Goal: Task Accomplishment & Management: Use online tool/utility

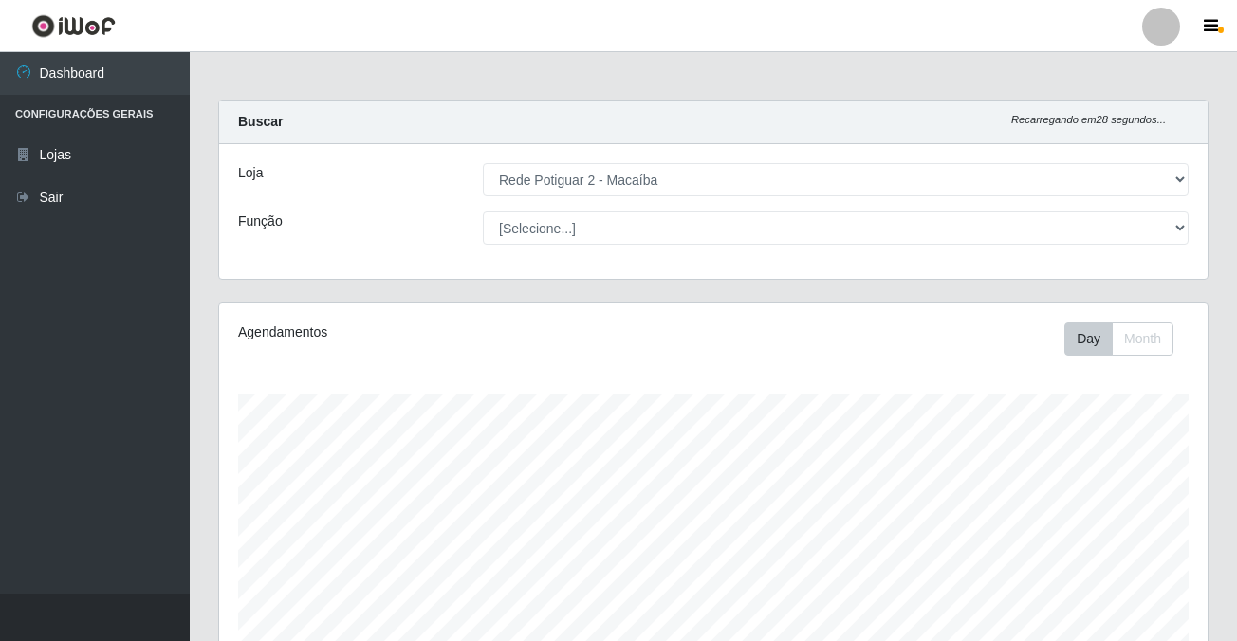
select select "101"
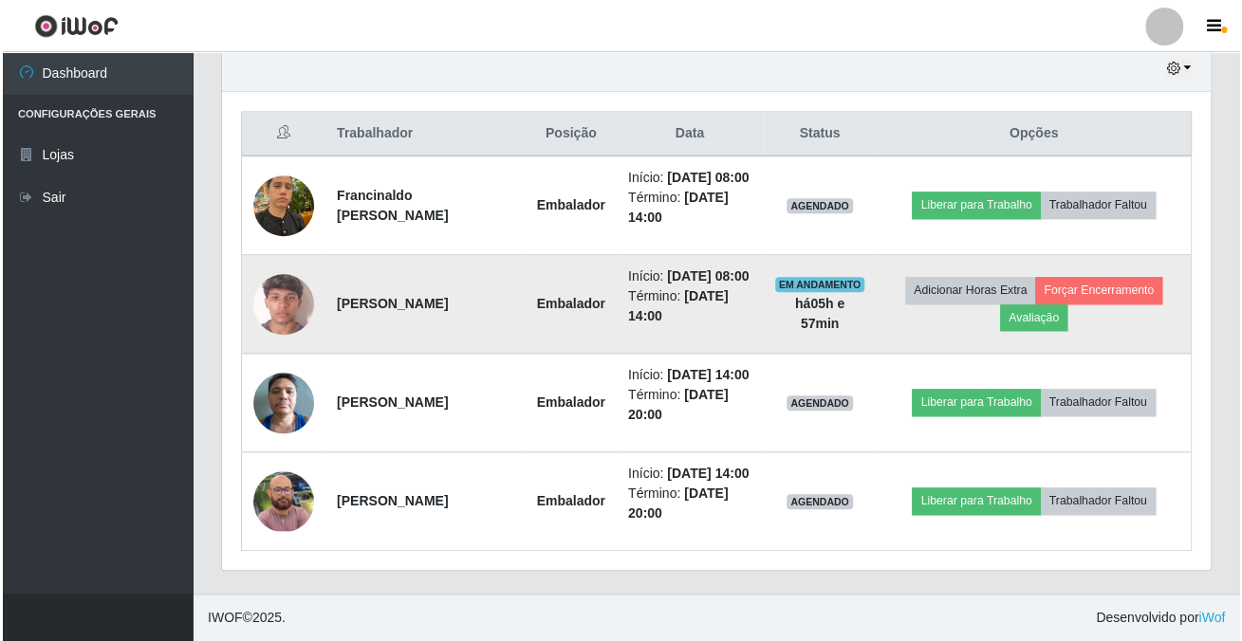
scroll to position [394, 988]
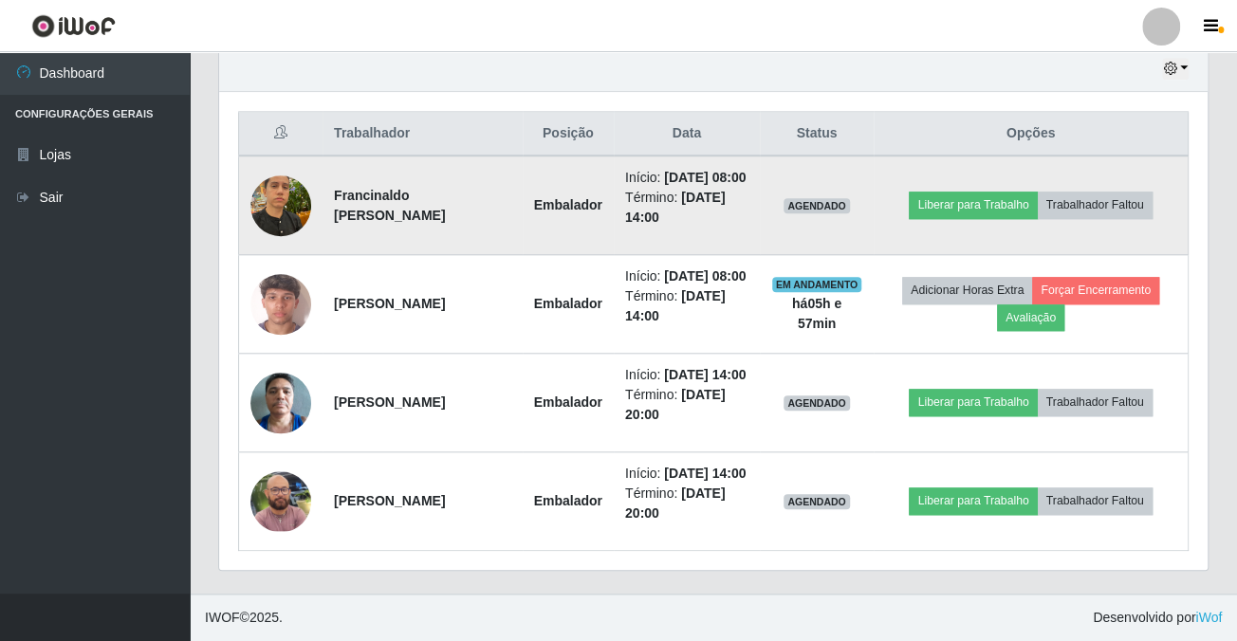
click at [967, 156] on td "Liberar para Trabalho Trabalhador Faltou" at bounding box center [1031, 206] width 315 height 100
click at [954, 192] on button "Liberar para Trabalho" at bounding box center [973, 205] width 128 height 27
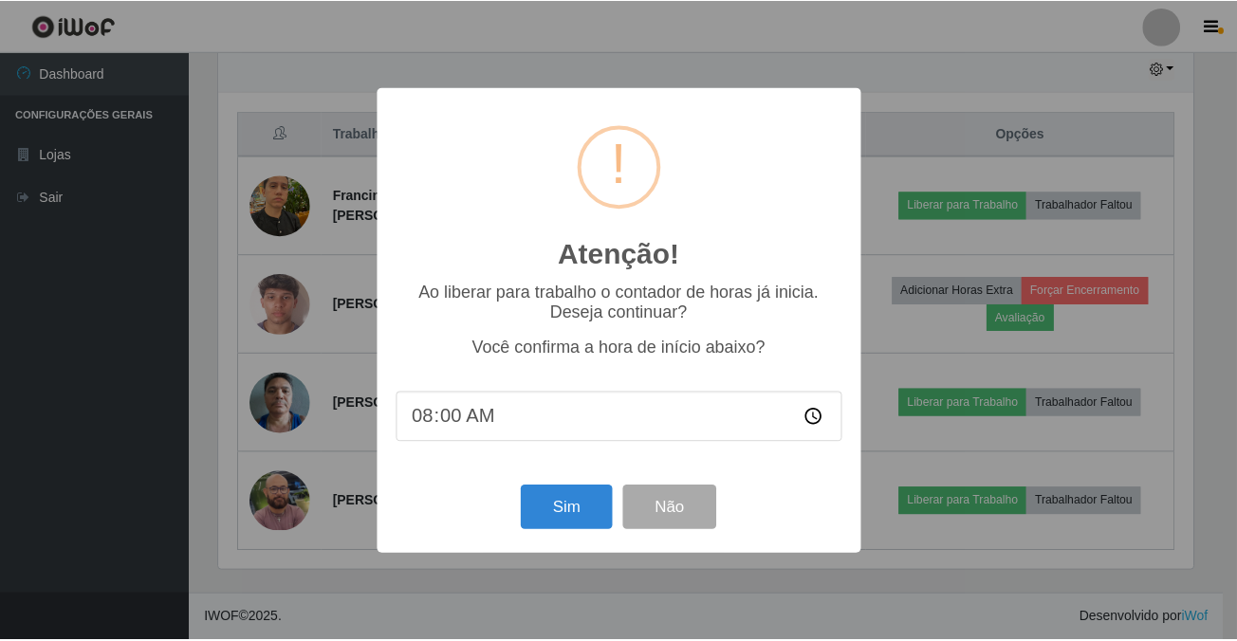
scroll to position [394, 978]
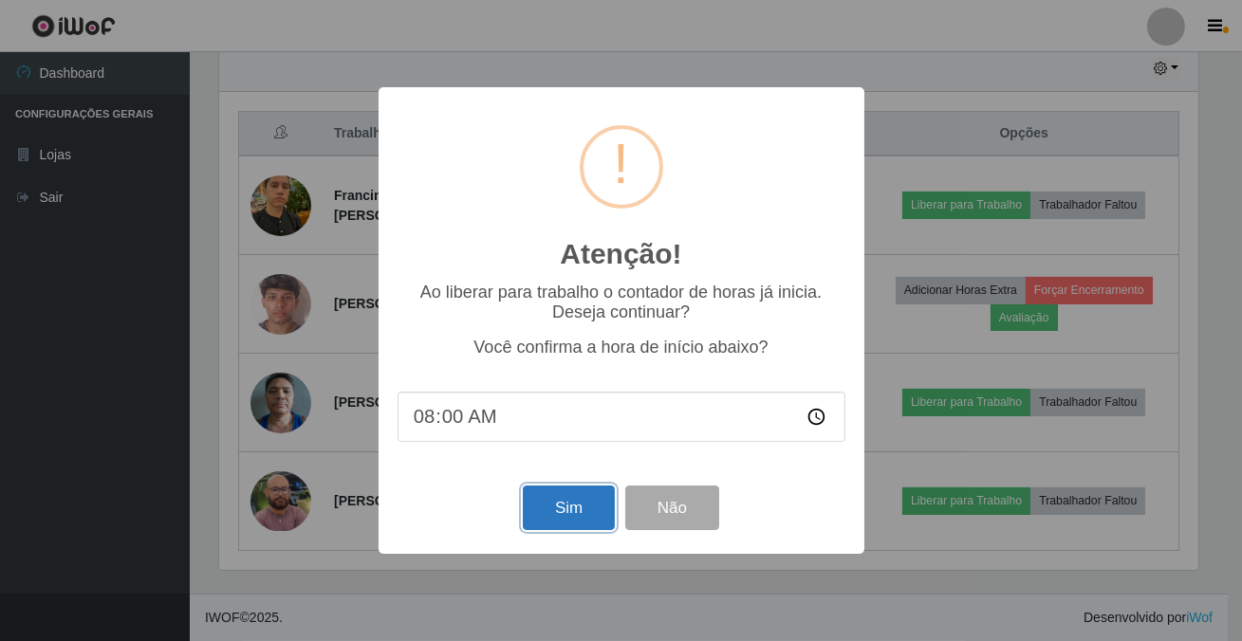
click at [544, 519] on button "Sim" at bounding box center [569, 508] width 92 height 45
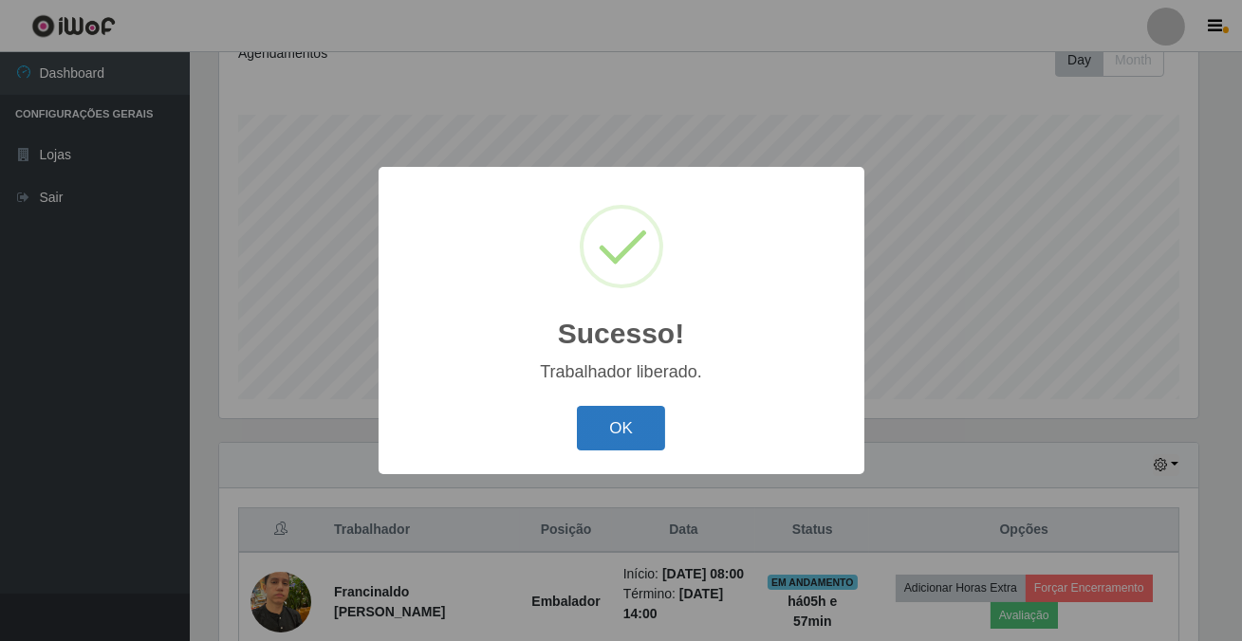
click at [595, 435] on button "OK" at bounding box center [621, 428] width 88 height 45
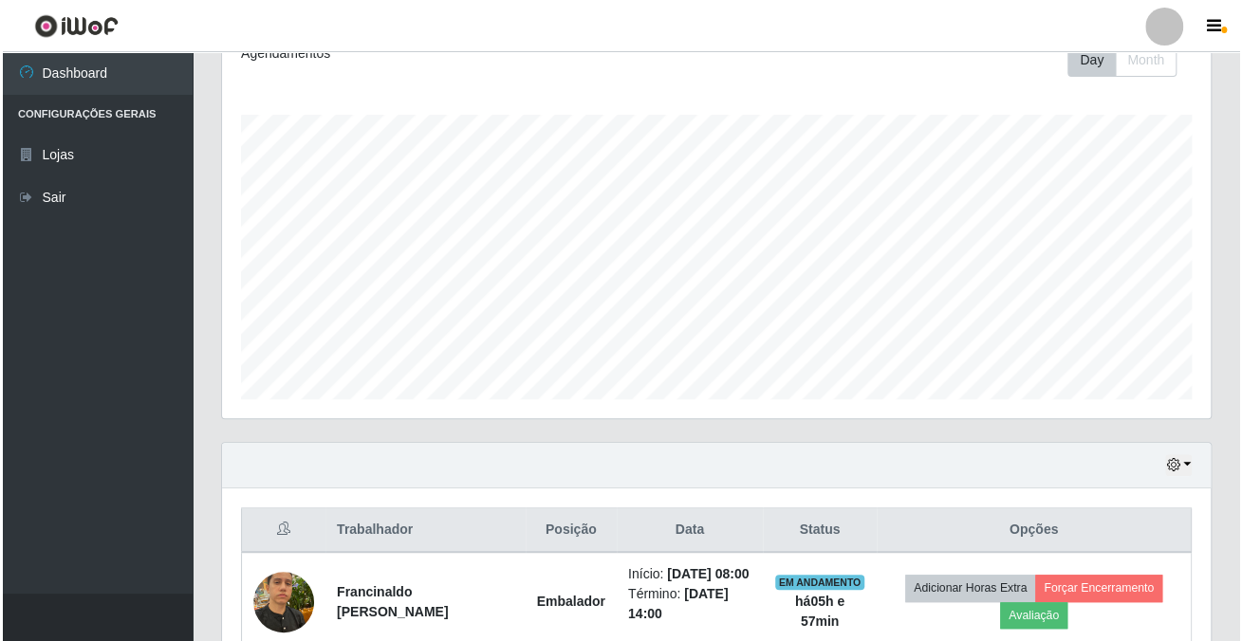
scroll to position [538, 0]
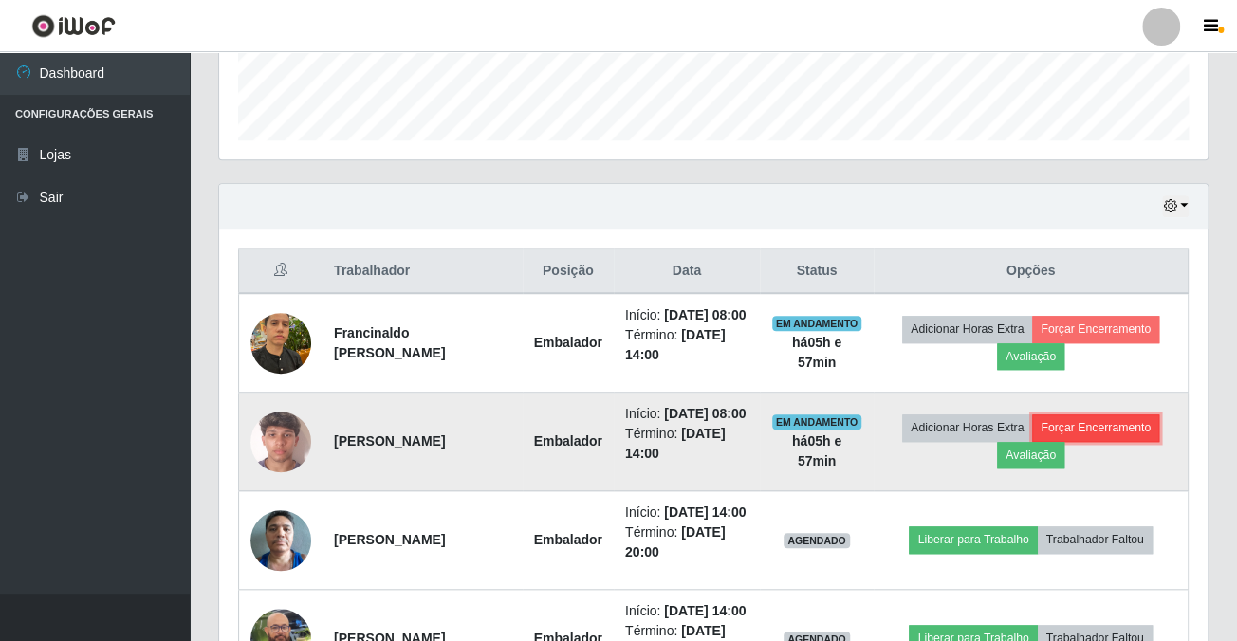
click at [1112, 441] on button "Forçar Encerramento" at bounding box center [1095, 428] width 127 height 27
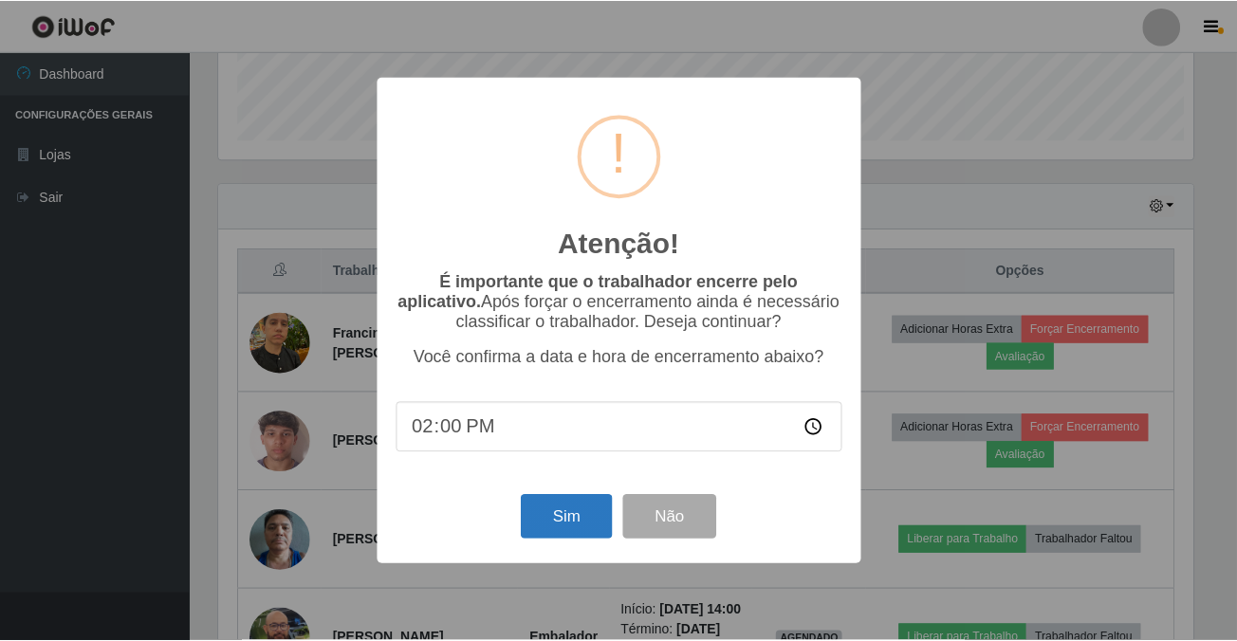
scroll to position [394, 978]
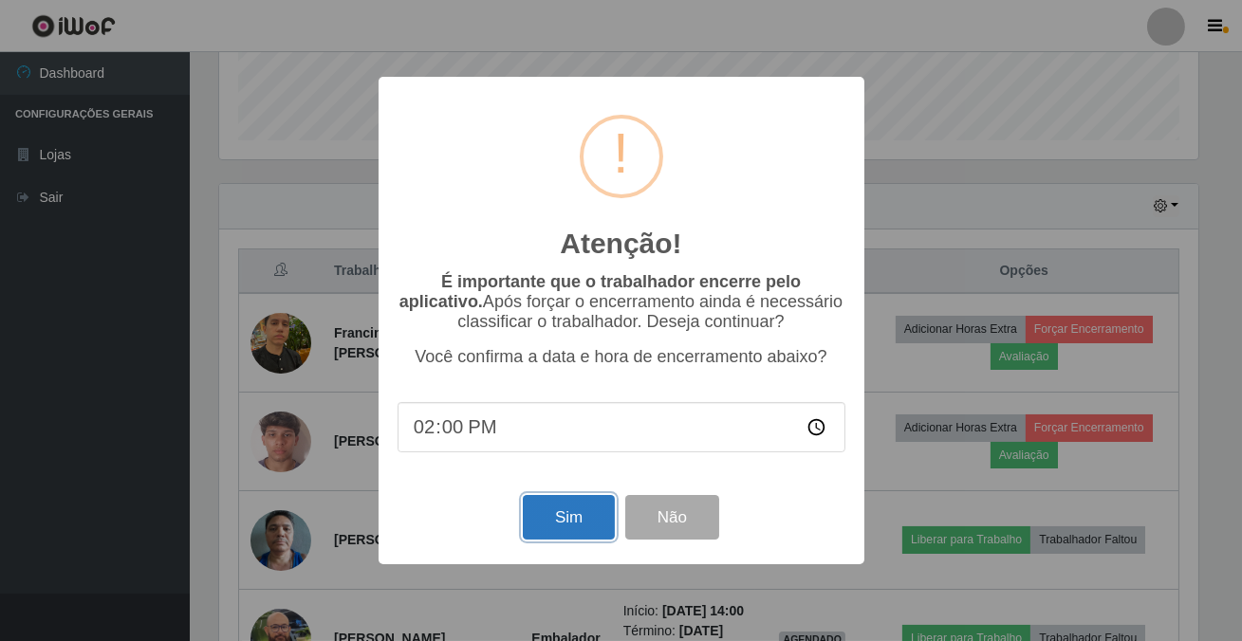
click at [543, 511] on button "Sim" at bounding box center [569, 517] width 92 height 45
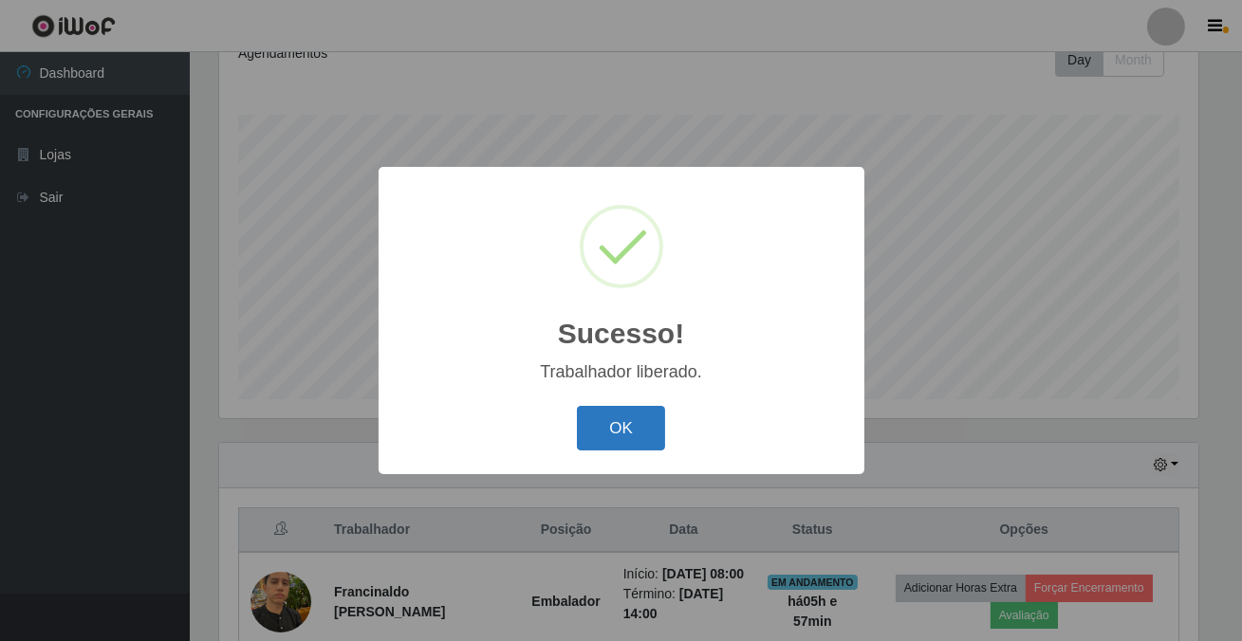
click at [606, 429] on button "OK" at bounding box center [621, 428] width 88 height 45
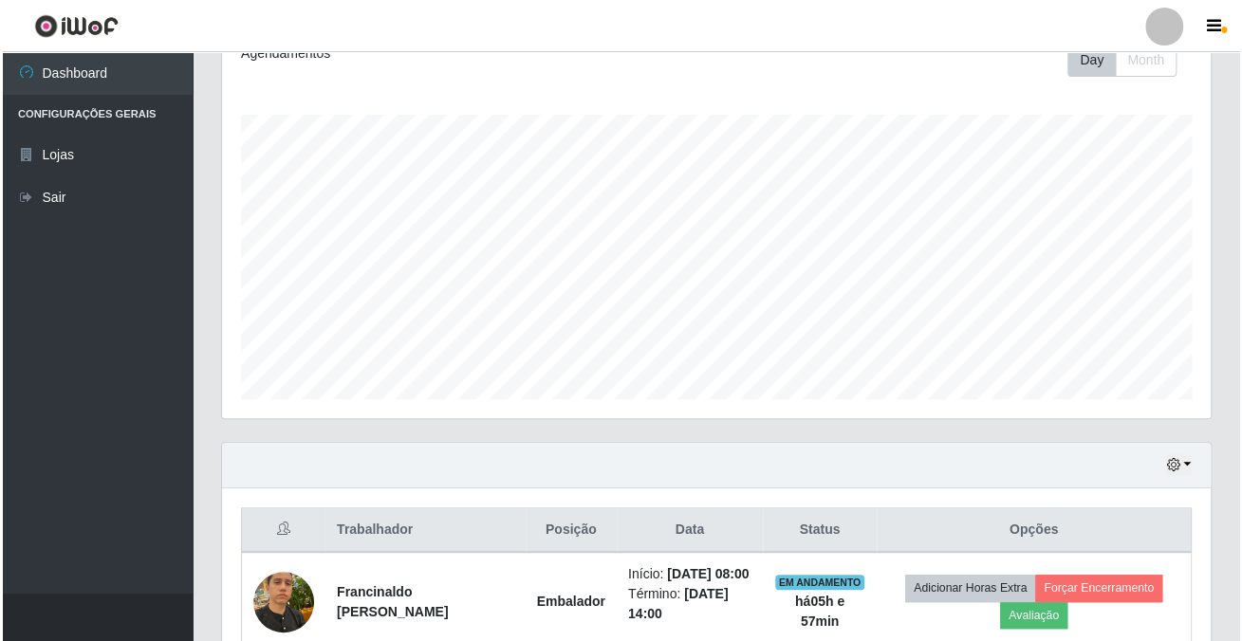
scroll to position [575, 0]
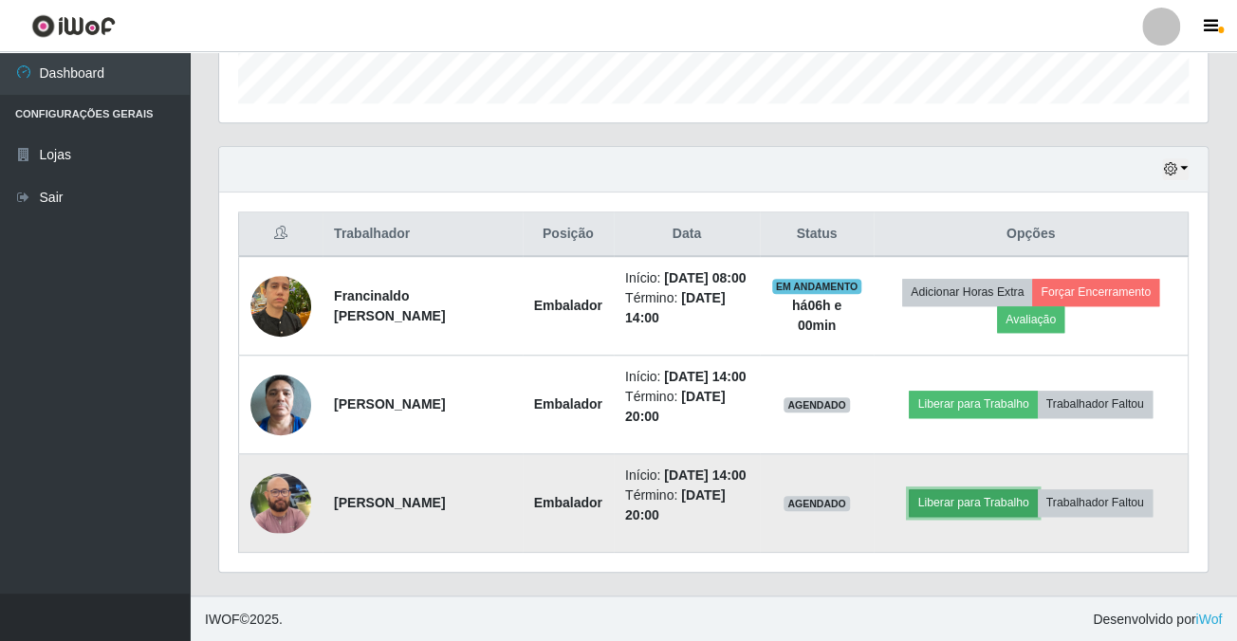
click at [966, 495] on button "Liberar para Trabalho" at bounding box center [973, 503] width 128 height 27
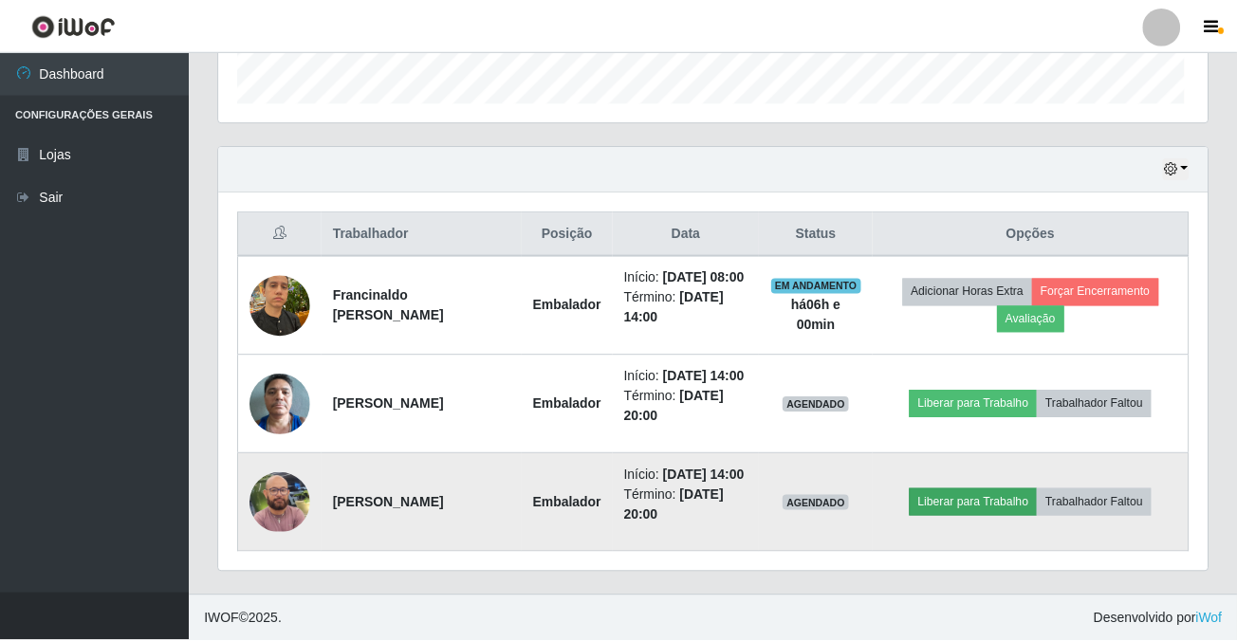
scroll to position [394, 978]
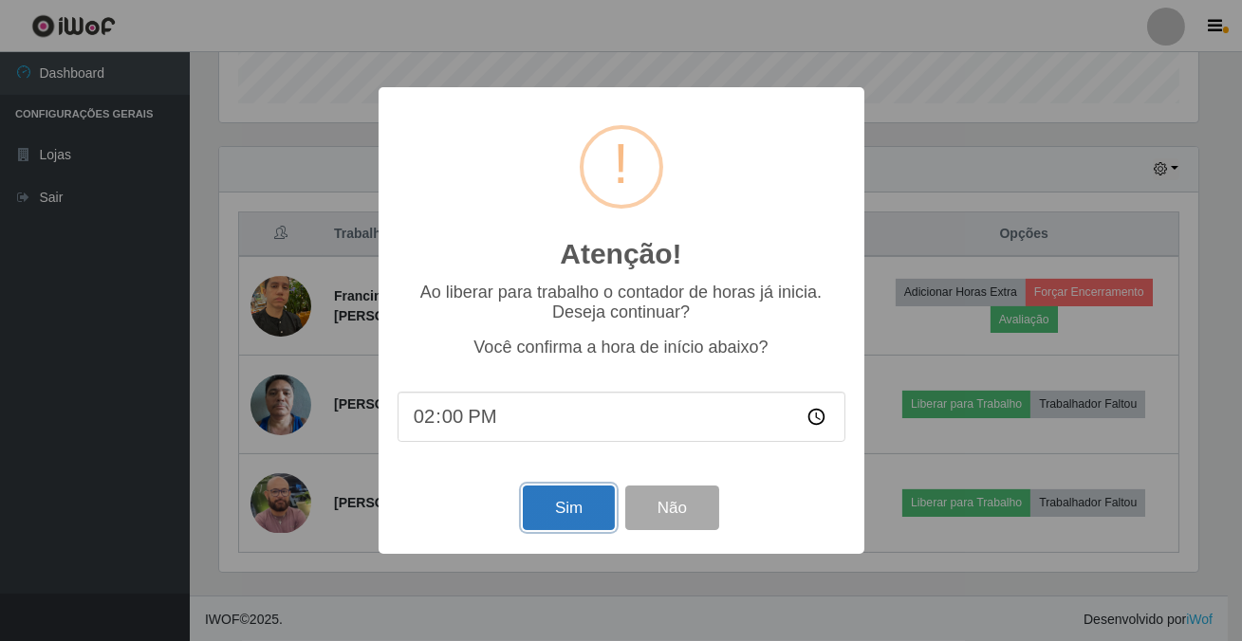
click at [573, 504] on button "Sim" at bounding box center [569, 508] width 92 height 45
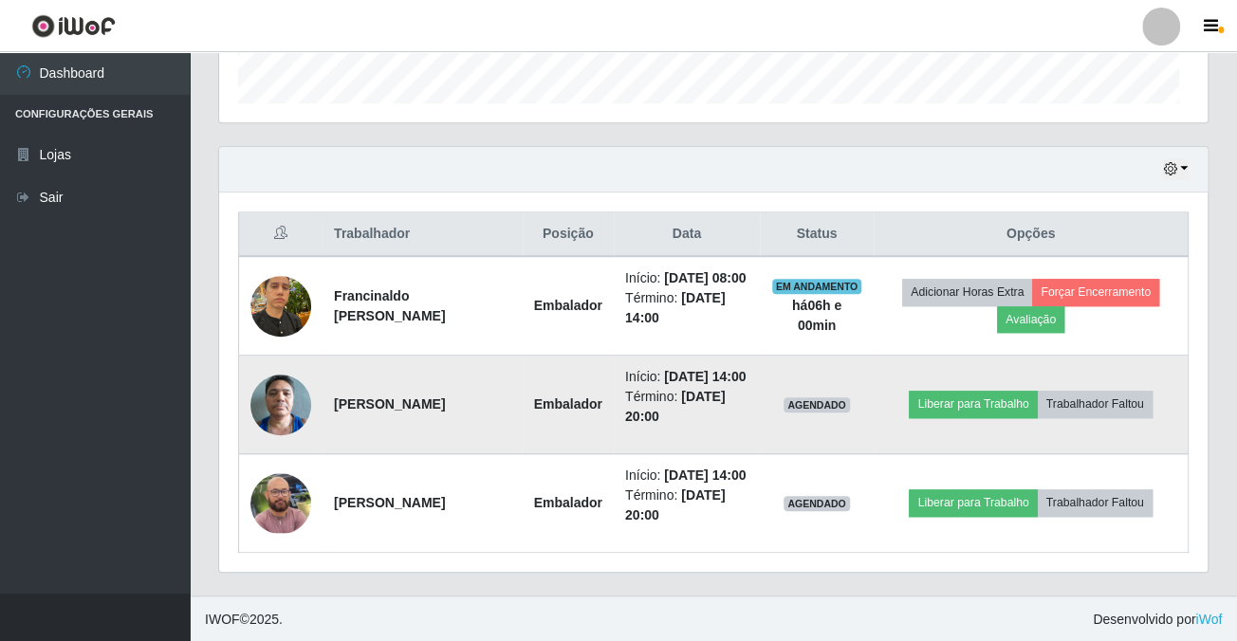
scroll to position [279, 0]
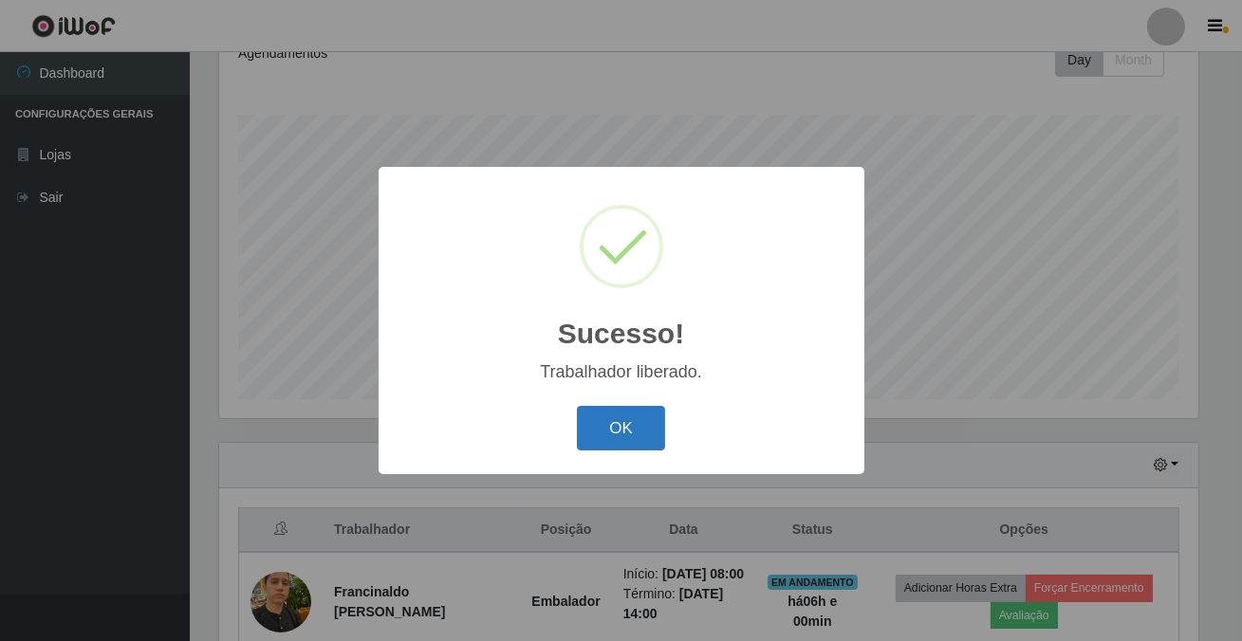
click at [612, 435] on button "OK" at bounding box center [621, 428] width 88 height 45
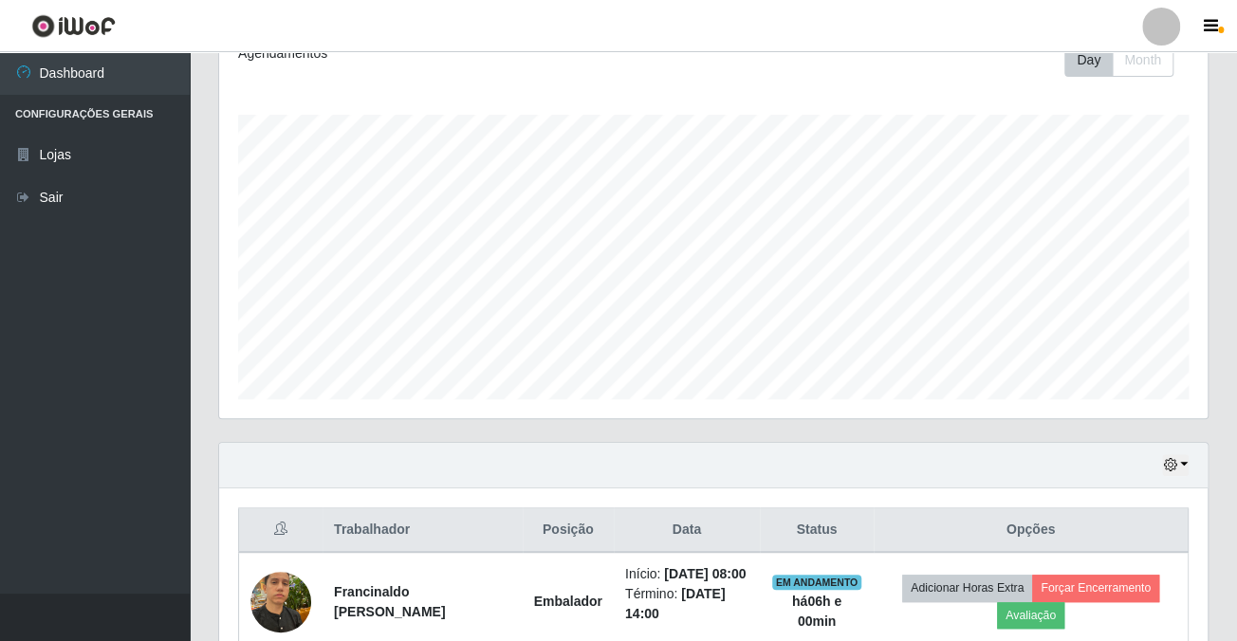
scroll to position [575, 0]
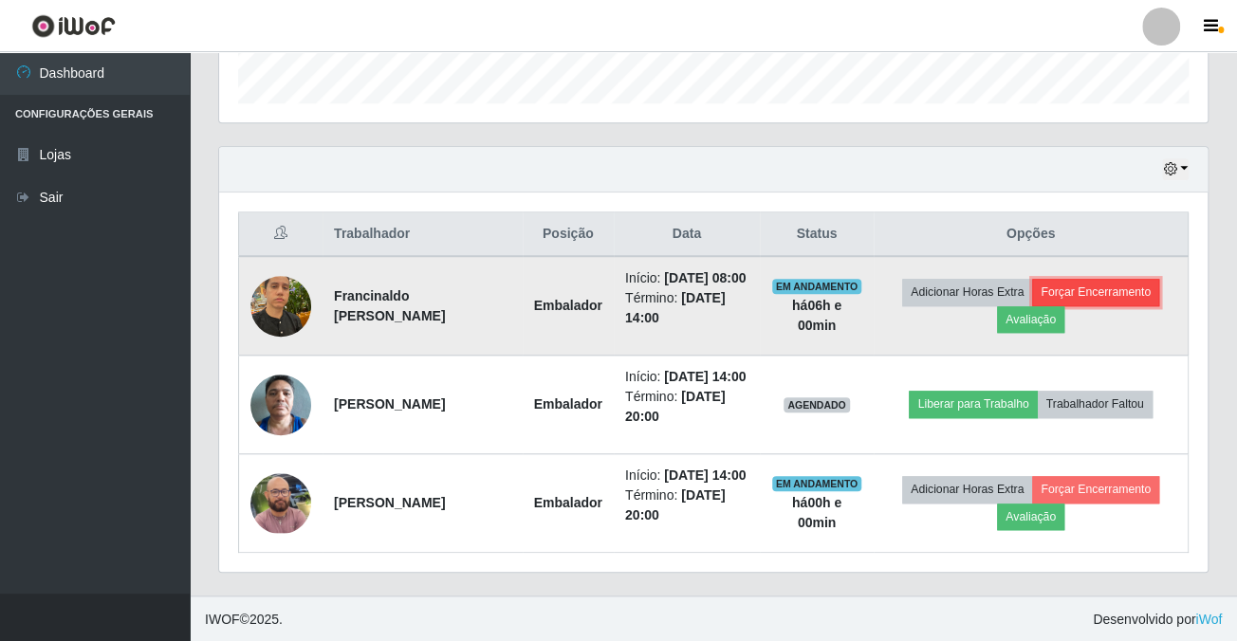
click at [1105, 286] on button "Forçar Encerramento" at bounding box center [1095, 292] width 127 height 27
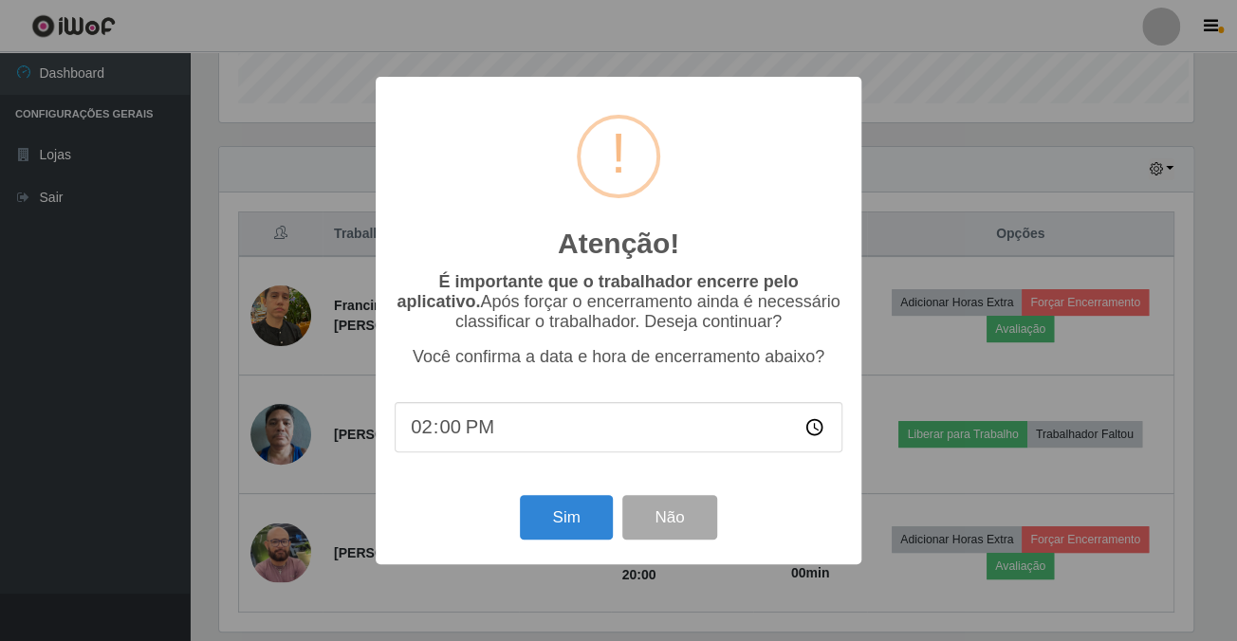
scroll to position [394, 978]
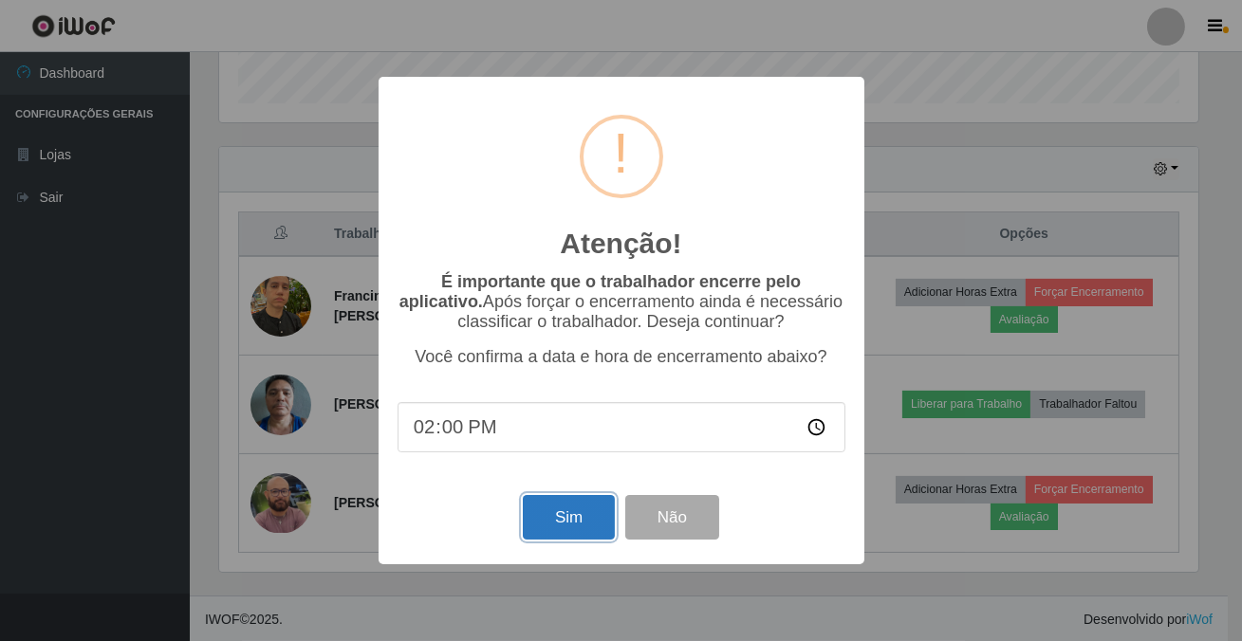
click at [590, 528] on button "Sim" at bounding box center [569, 517] width 92 height 45
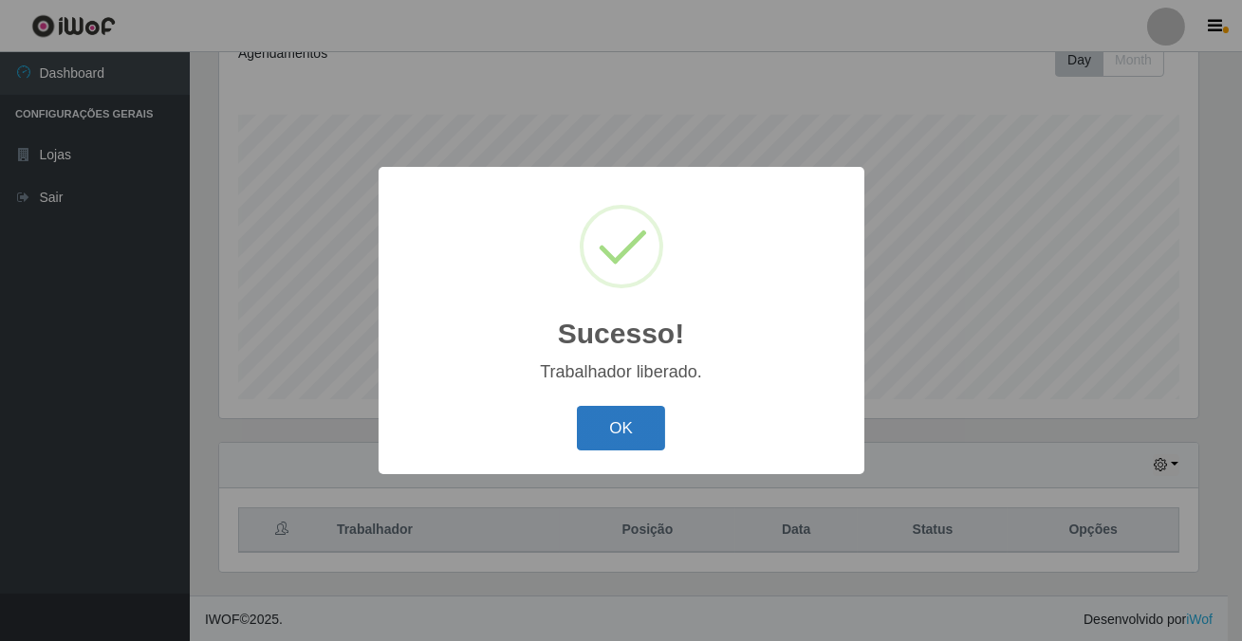
click at [632, 410] on button "OK" at bounding box center [621, 428] width 88 height 45
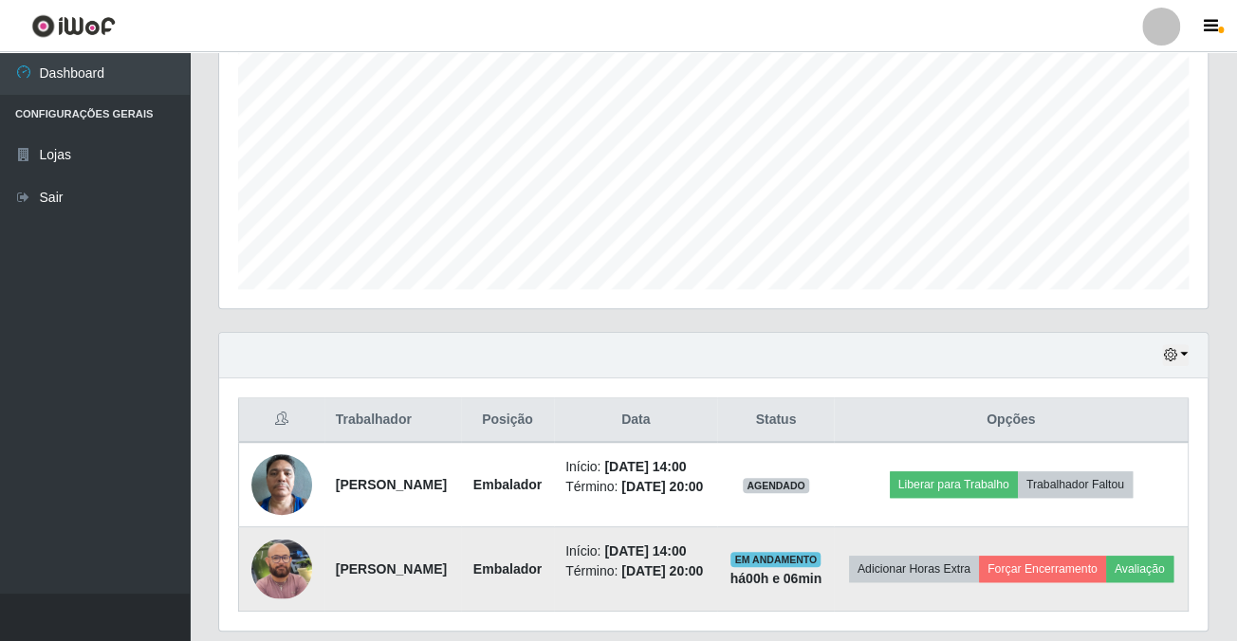
scroll to position [475, 0]
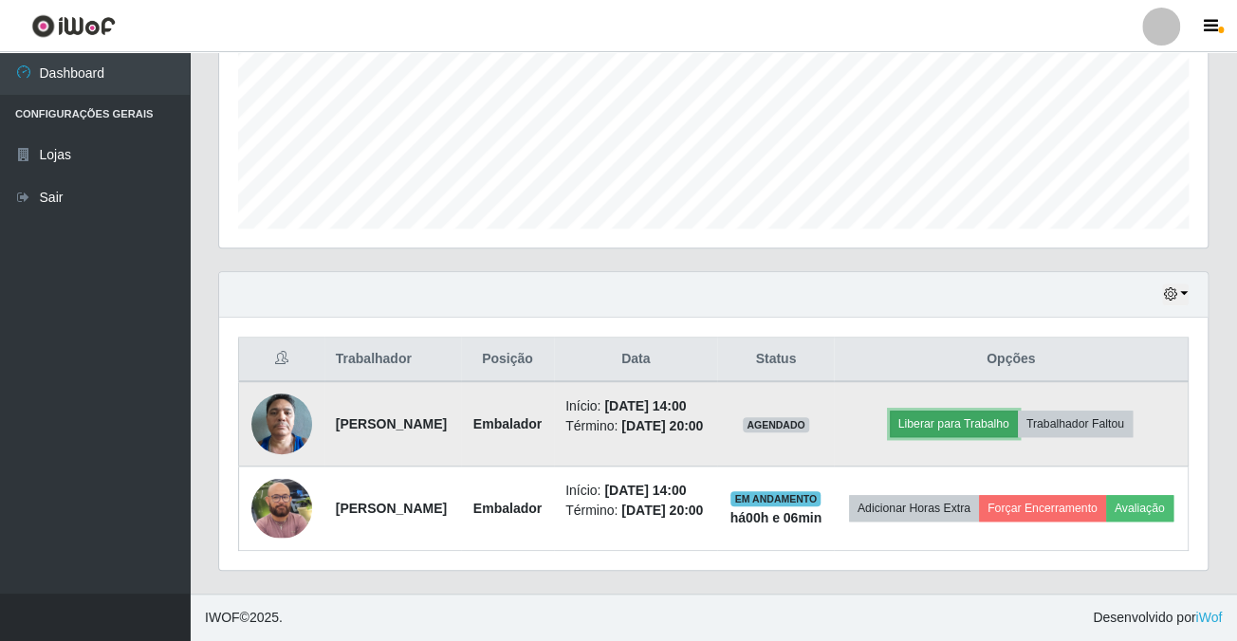
click at [944, 411] on button "Liberar para Trabalho" at bounding box center [954, 424] width 128 height 27
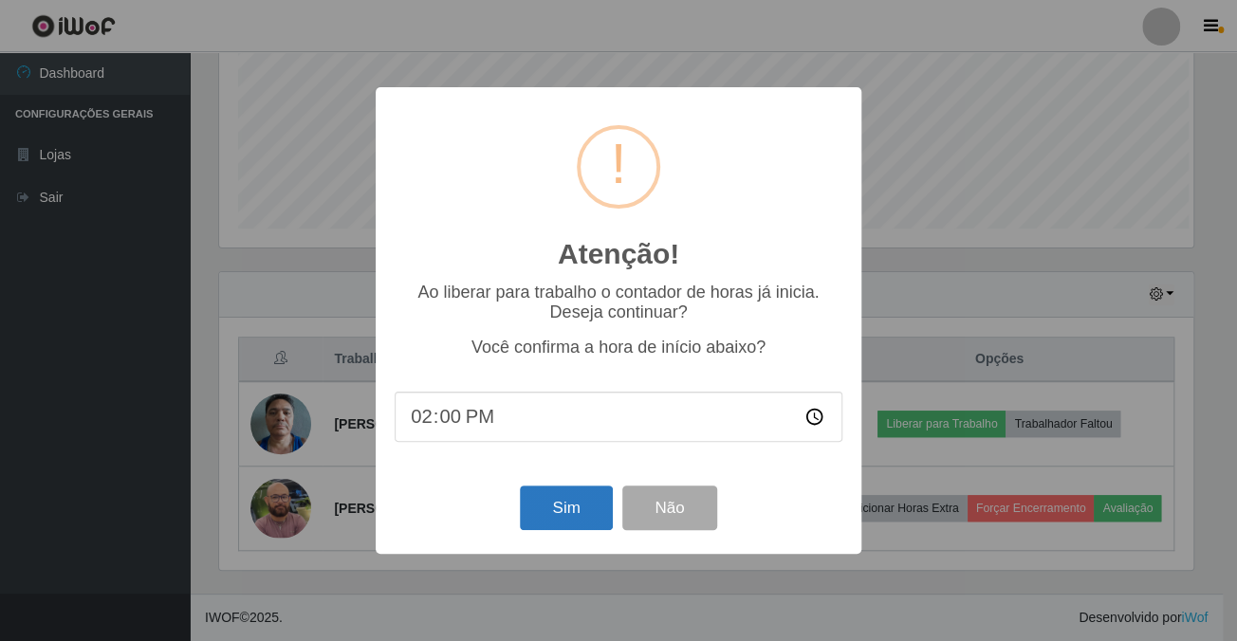
scroll to position [394, 978]
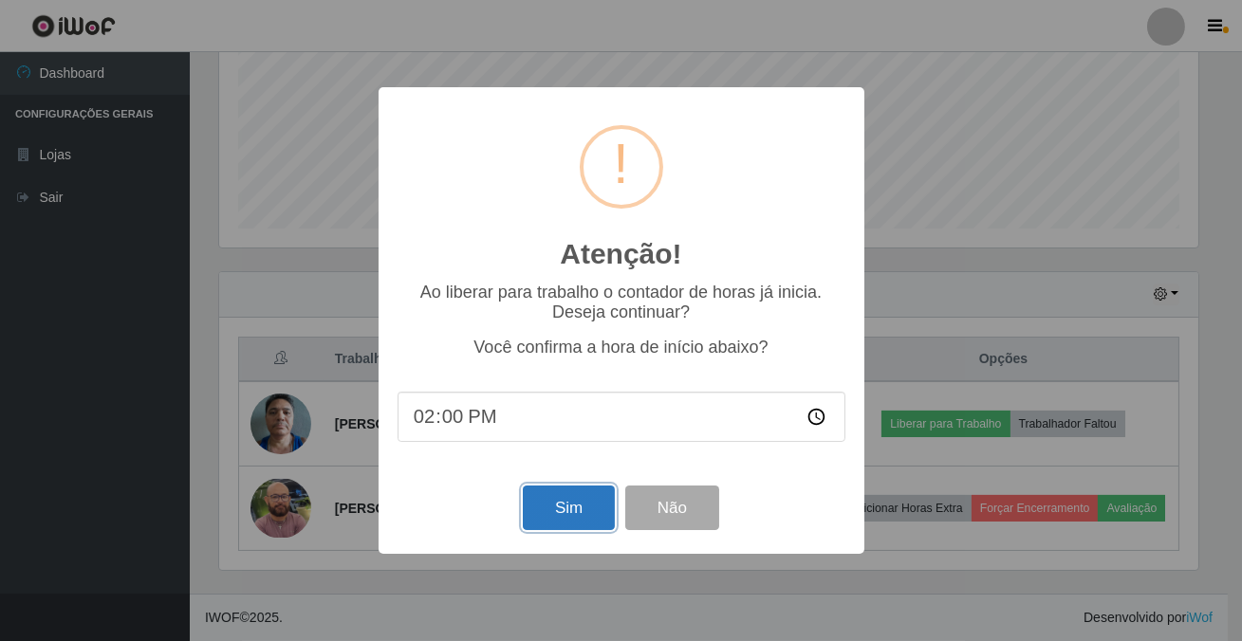
click at [550, 522] on button "Sim" at bounding box center [569, 508] width 92 height 45
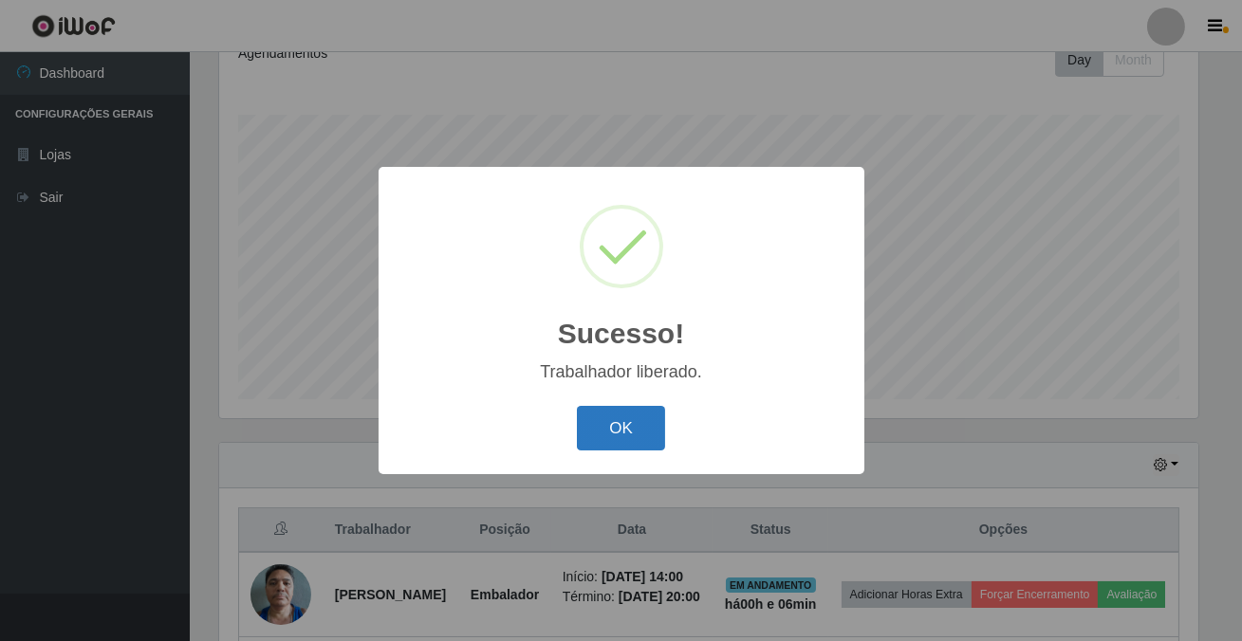
click at [599, 418] on button "OK" at bounding box center [621, 428] width 88 height 45
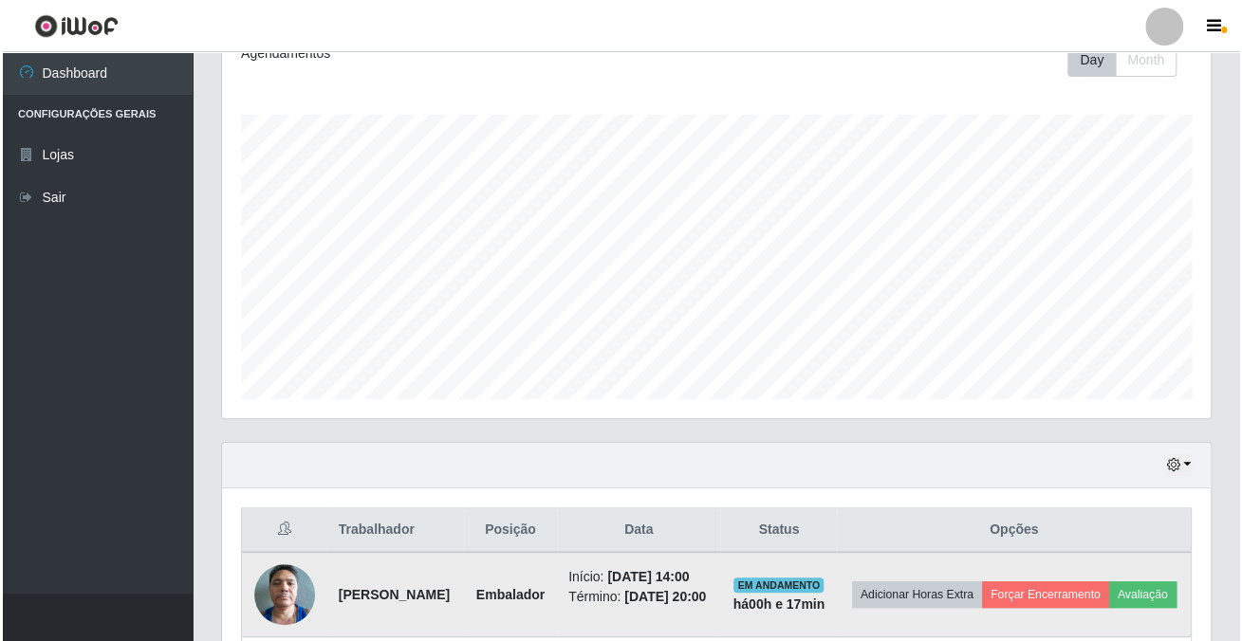
scroll to position [475, 0]
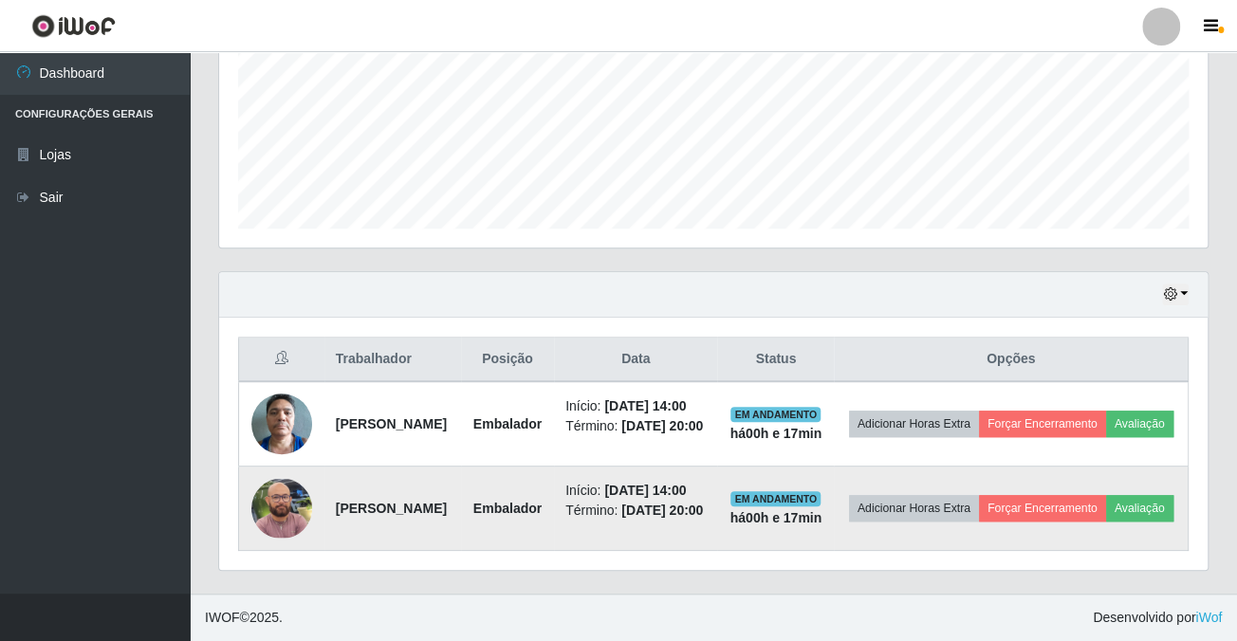
click at [291, 493] on img at bounding box center [281, 509] width 61 height 60
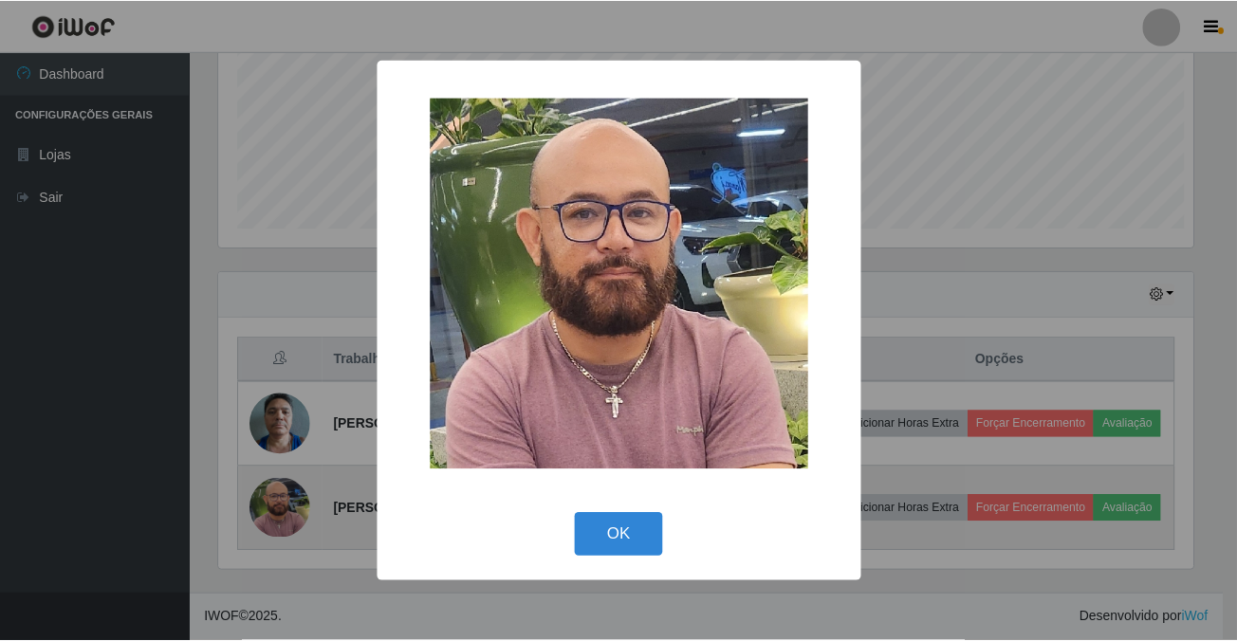
scroll to position [394, 978]
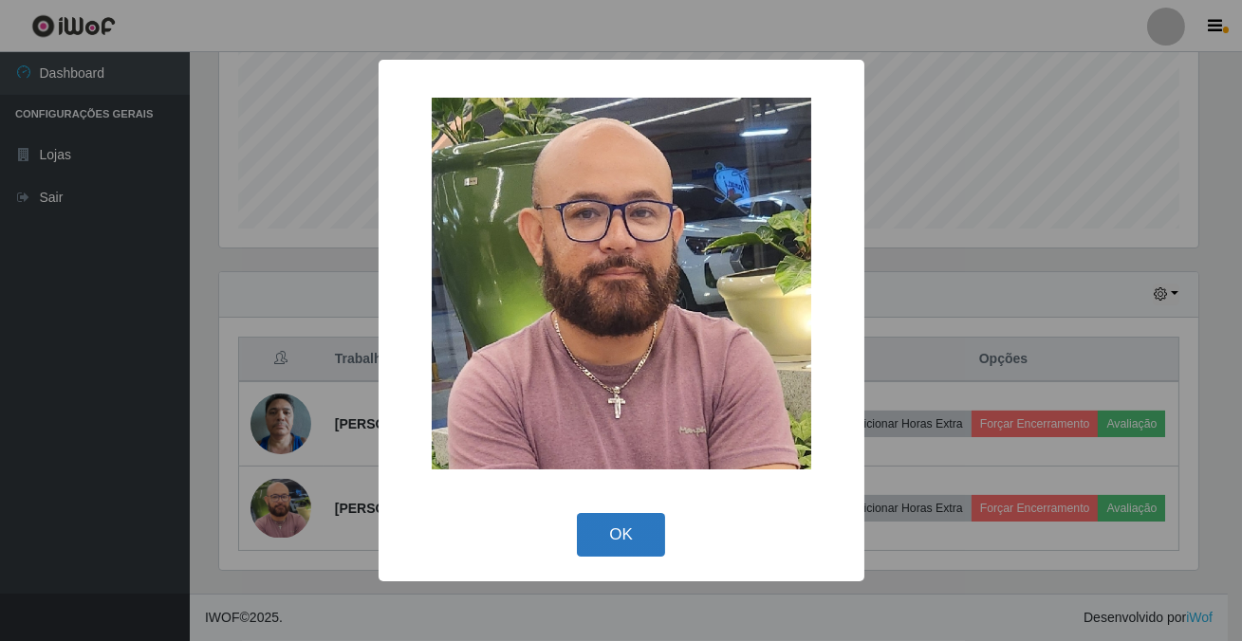
click at [598, 549] on button "OK" at bounding box center [621, 535] width 88 height 45
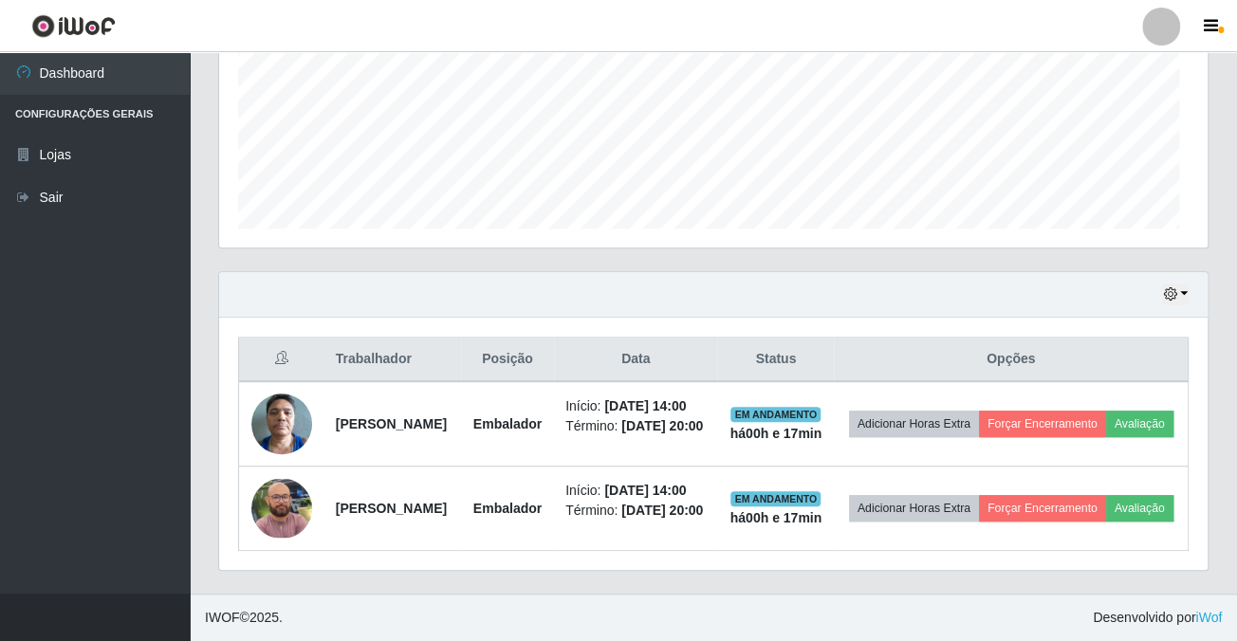
scroll to position [394, 988]
